Goal: Task Accomplishment & Management: Complete application form

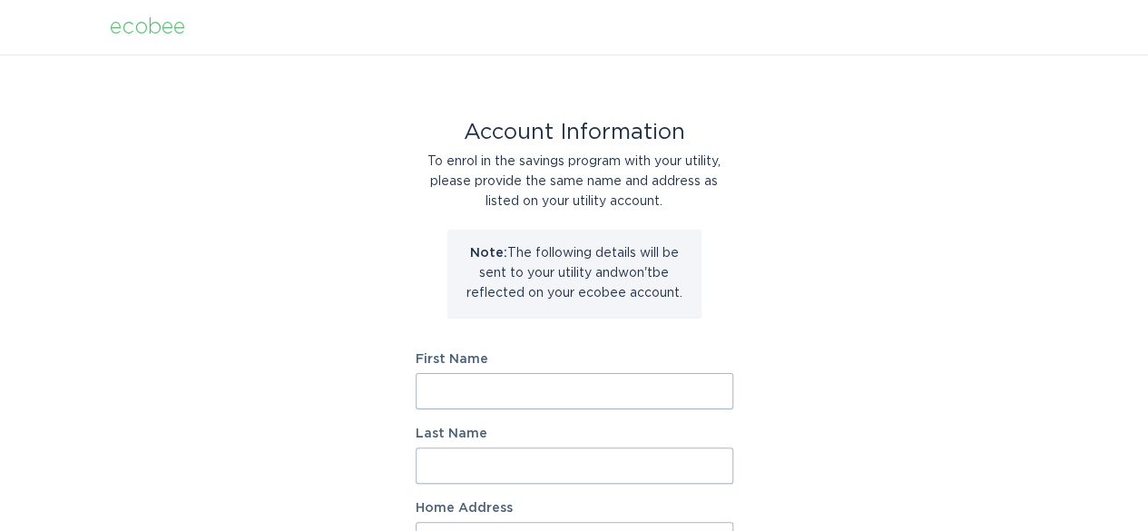
click at [483, 395] on input "First Name" at bounding box center [575, 391] width 318 height 36
type input "[PERSON_NAME]"
type input "l"
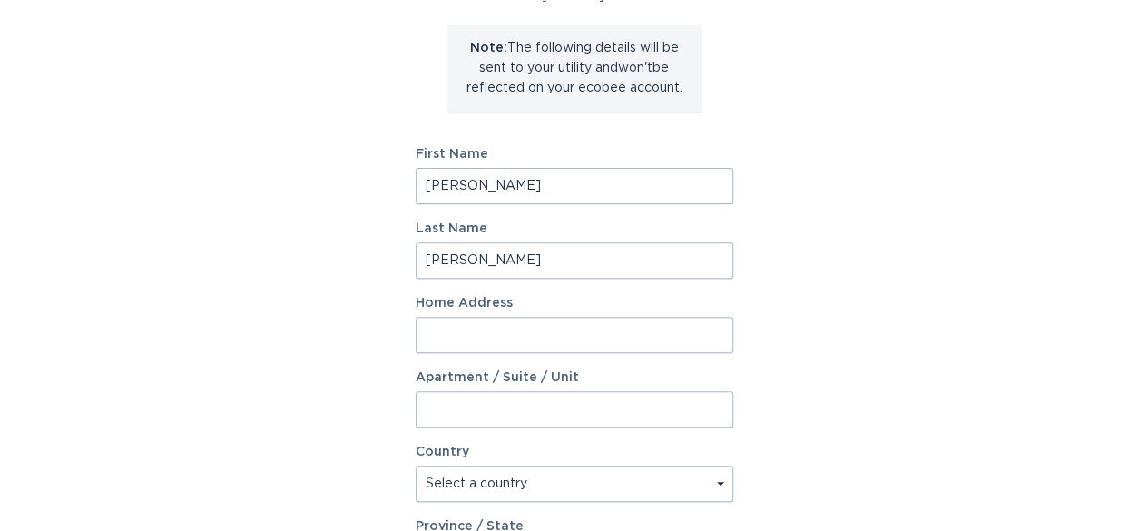
scroll to position [266, 0]
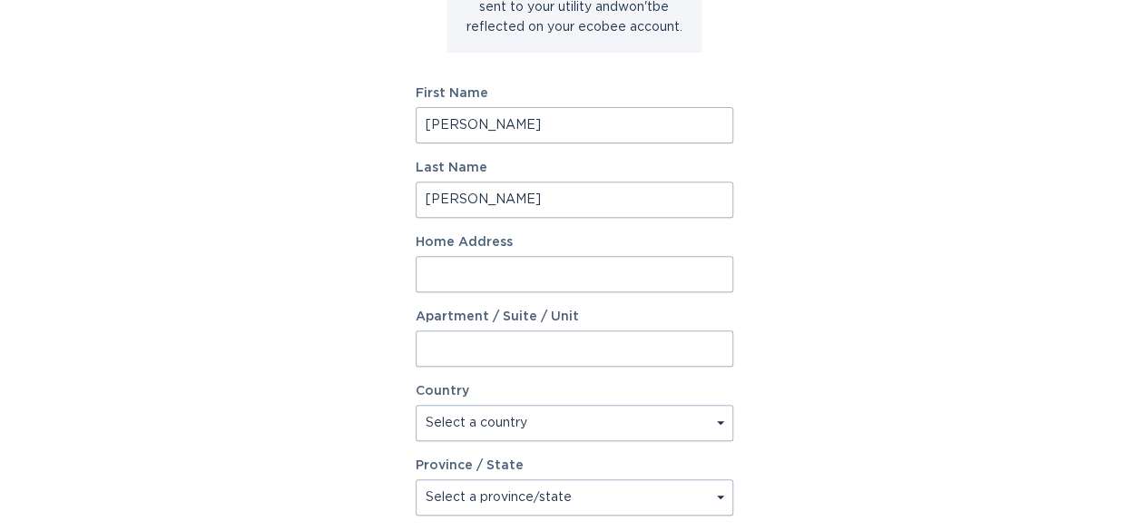
type input "[PERSON_NAME]"
click at [502, 278] on input "Home Address" at bounding box center [575, 274] width 318 height 36
type input "[STREET_ADDRESS]"
click at [535, 337] on input "Apartment / Suite / Unit" at bounding box center [575, 348] width 318 height 36
type input "APT 1431"
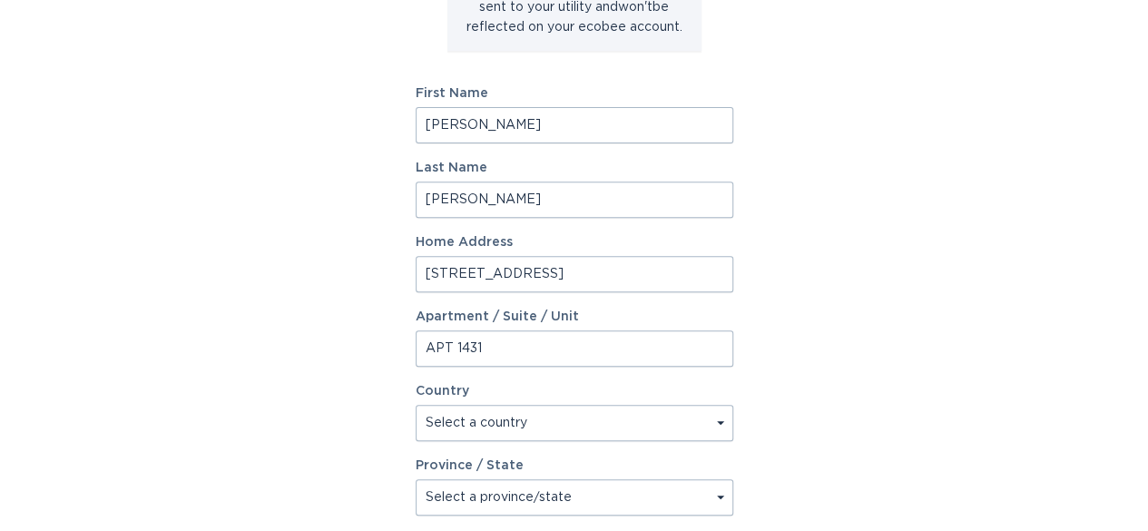
click at [721, 417] on select "Select a country [GEOGRAPHIC_DATA] [GEOGRAPHIC_DATA]" at bounding box center [575, 423] width 318 height 36
select select "US"
click at [416, 405] on select "Select a country [GEOGRAPHIC_DATA] [GEOGRAPHIC_DATA]" at bounding box center [575, 423] width 318 height 36
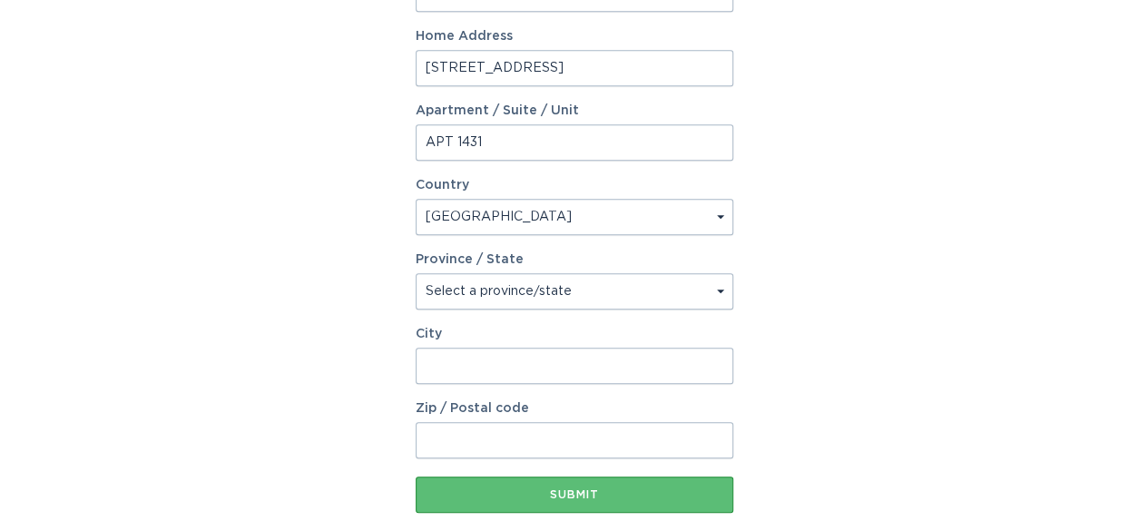
scroll to position [520, 0]
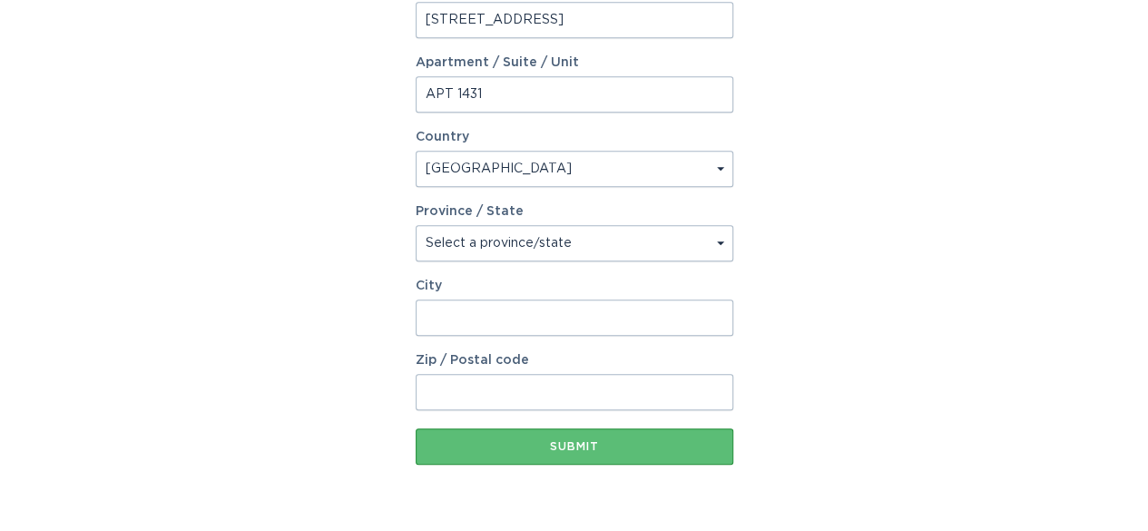
click at [719, 241] on select "Select a province/state [US_STATE] [US_STATE] [US_STATE] [US_STATE] [US_STATE] …" at bounding box center [575, 243] width 318 height 36
select select "CO"
click at [416, 225] on select "Select a province/state [US_STATE] [US_STATE] [US_STATE] [US_STATE] [US_STATE] …" at bounding box center [575, 243] width 318 height 36
click at [445, 302] on input "City" at bounding box center [575, 317] width 318 height 36
type input "Lone Tree"
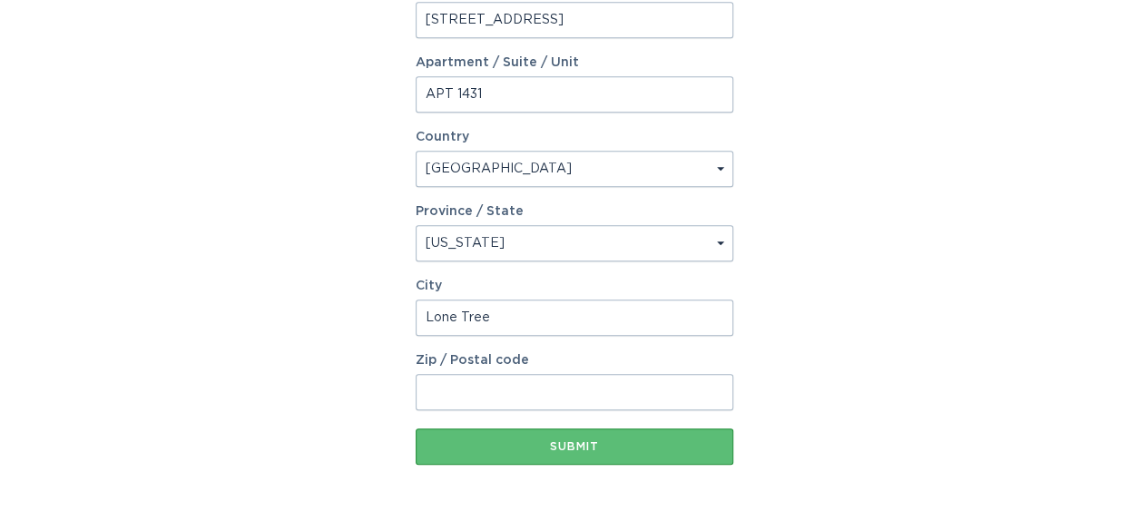
click at [448, 404] on input "Zip / Postal code" at bounding box center [575, 392] width 318 height 36
type input "80124"
click at [908, 258] on div "Account Information To enrol in the savings program with your utility, please p…" at bounding box center [574, 35] width 1148 height 1003
click at [634, 447] on div "Submit" at bounding box center [574, 446] width 299 height 11
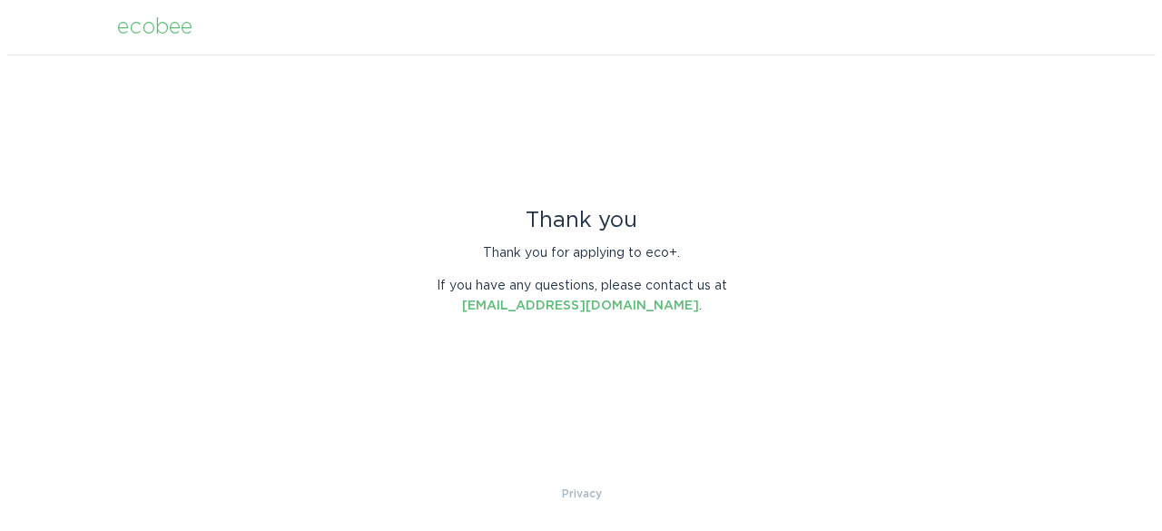
scroll to position [0, 0]
